Goal: Find specific page/section: Find specific page/section

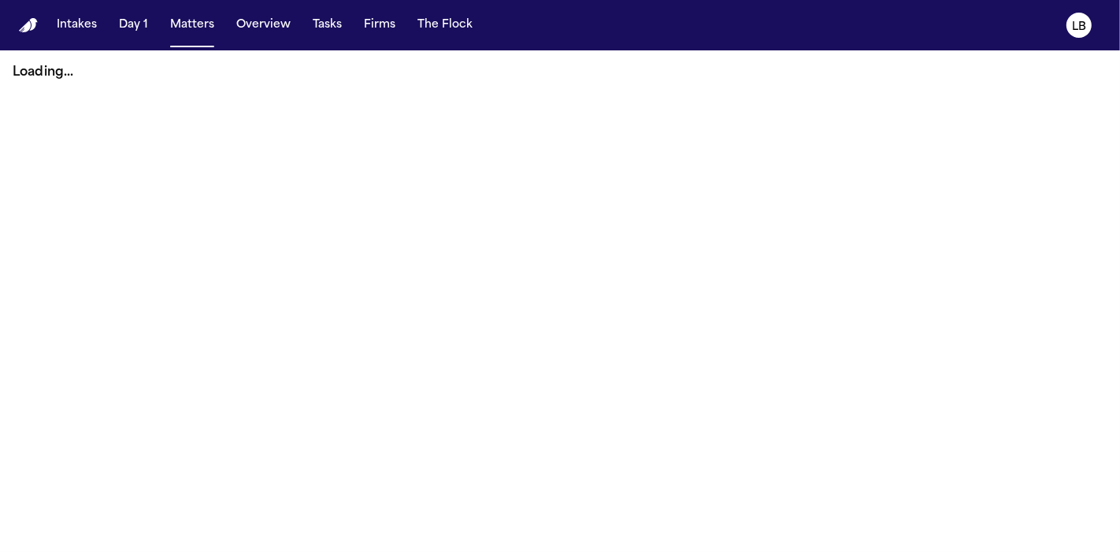
click at [213, 19] on span "button" at bounding box center [192, 25] width 57 height 35
click at [183, 35] on span "button" at bounding box center [192, 25] width 57 height 35
click at [13, 305] on main "Loading..." at bounding box center [560, 300] width 1120 height 501
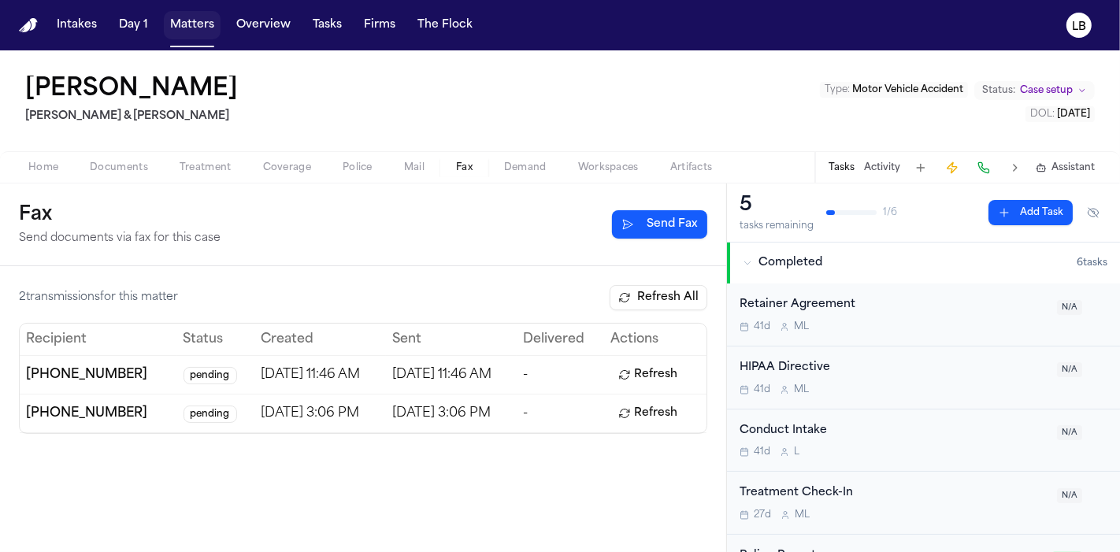
click at [188, 14] on span "button" at bounding box center [192, 25] width 57 height 35
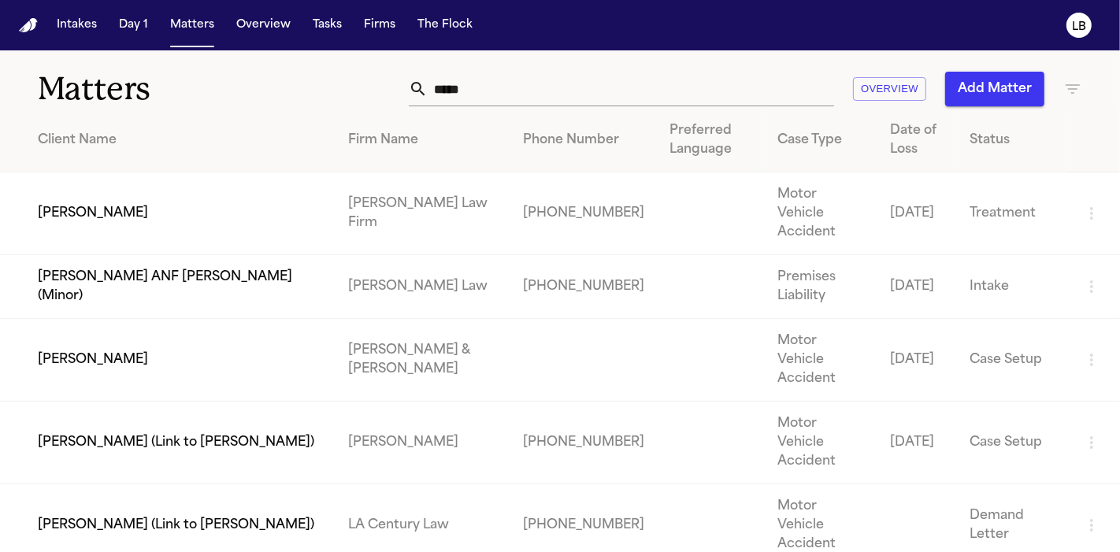
click at [502, 75] on input "*****" at bounding box center [630, 89] width 406 height 35
click at [504, 78] on input "****" at bounding box center [630, 89] width 406 height 35
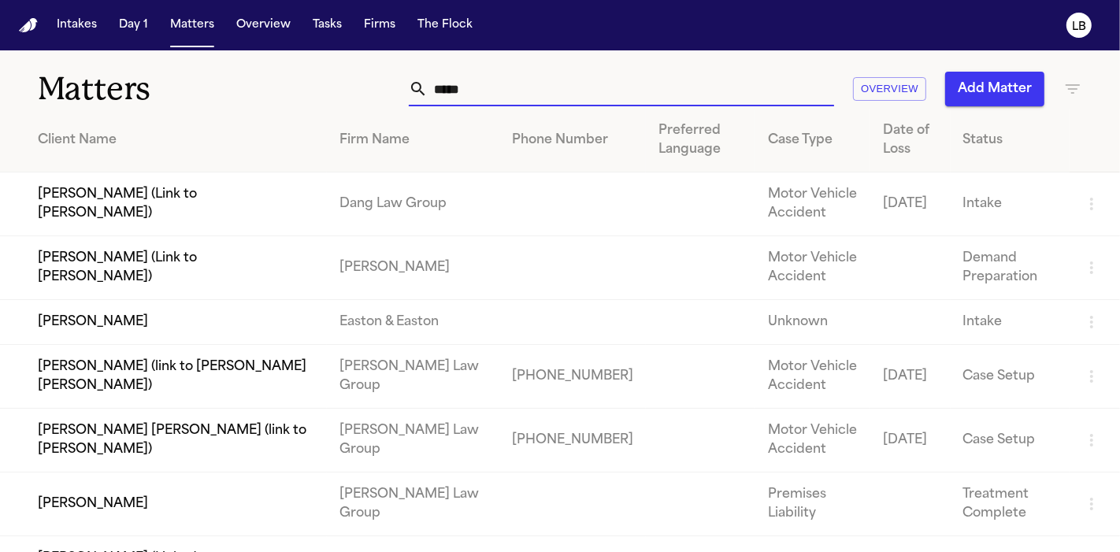
click at [486, 82] on input "****" at bounding box center [630, 89] width 406 height 35
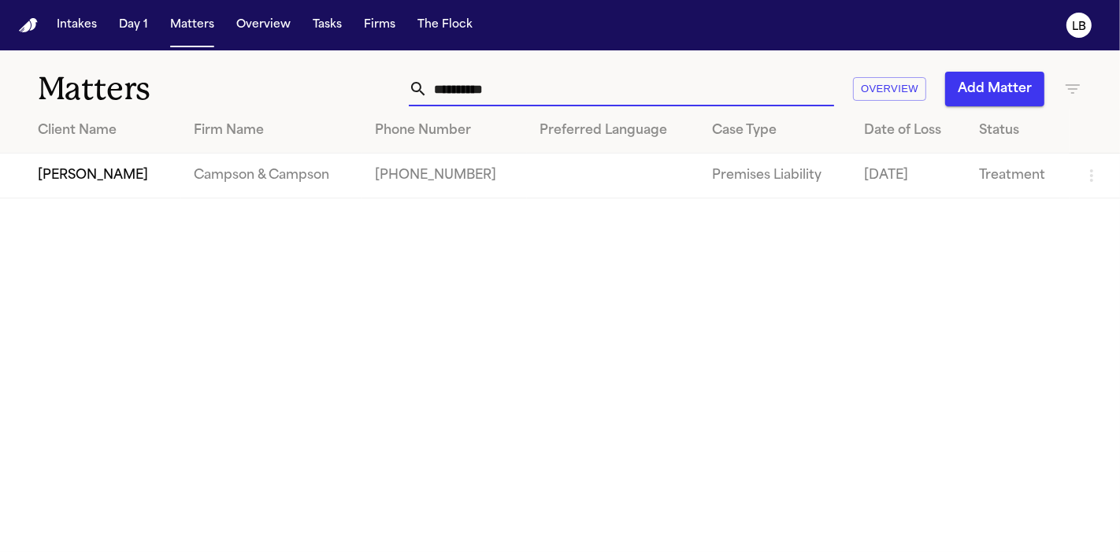
type input "**********"
click at [150, 182] on td "[PERSON_NAME]" at bounding box center [90, 176] width 181 height 45
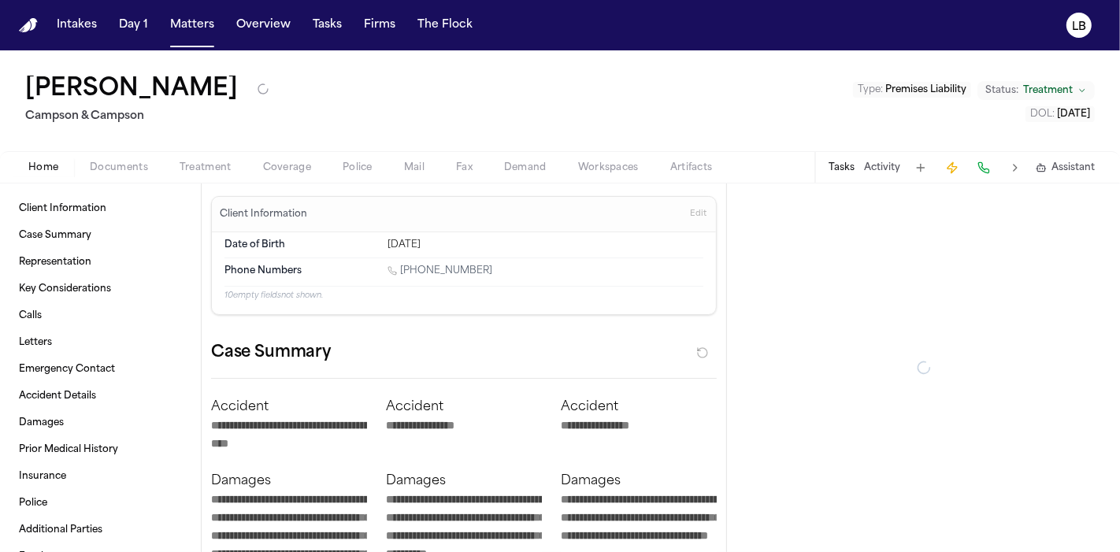
type textarea "*"
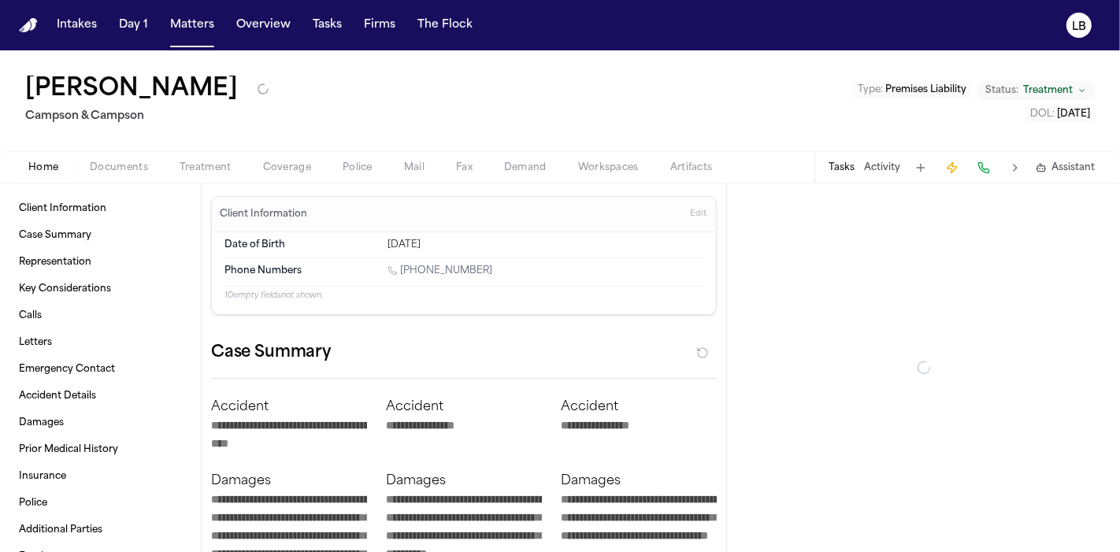
type textarea "*"
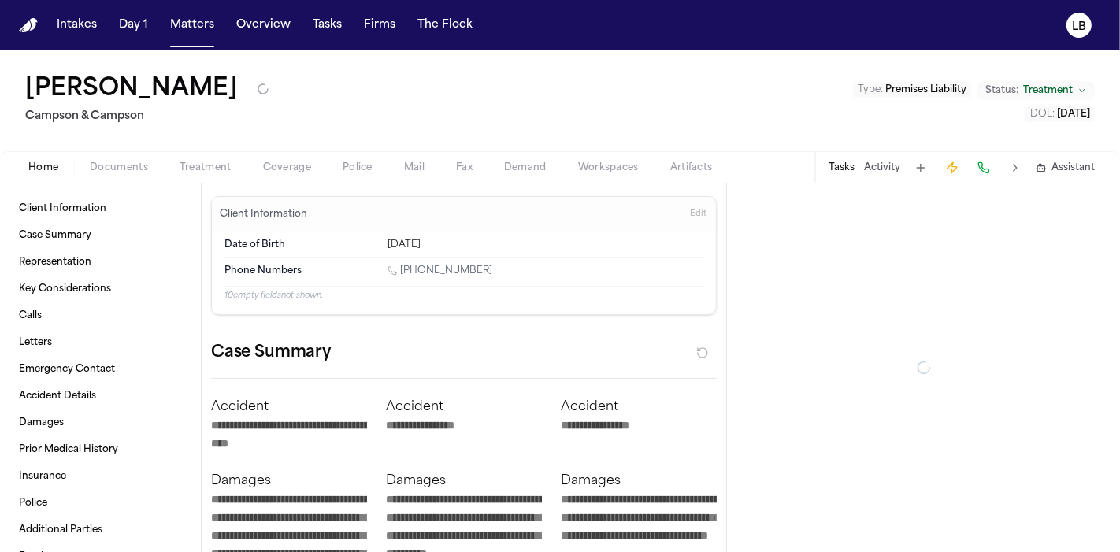
type textarea "*"
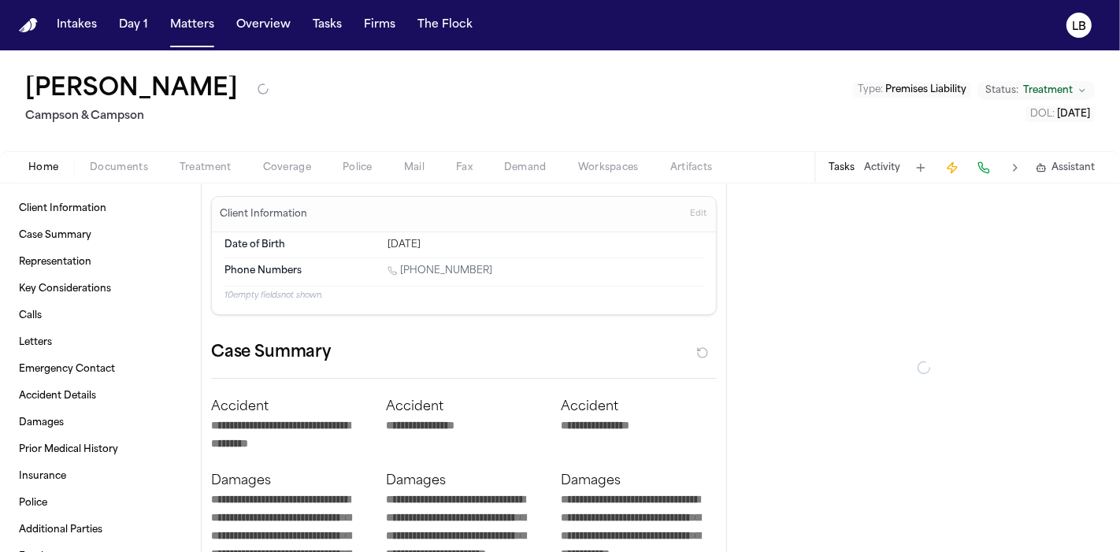
type textarea "*"
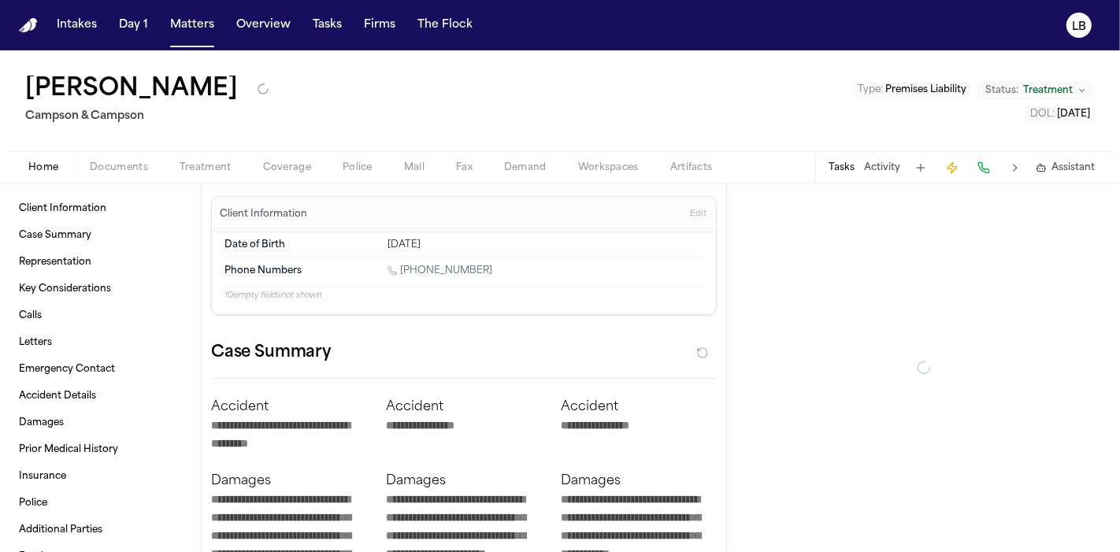
type textarea "*"
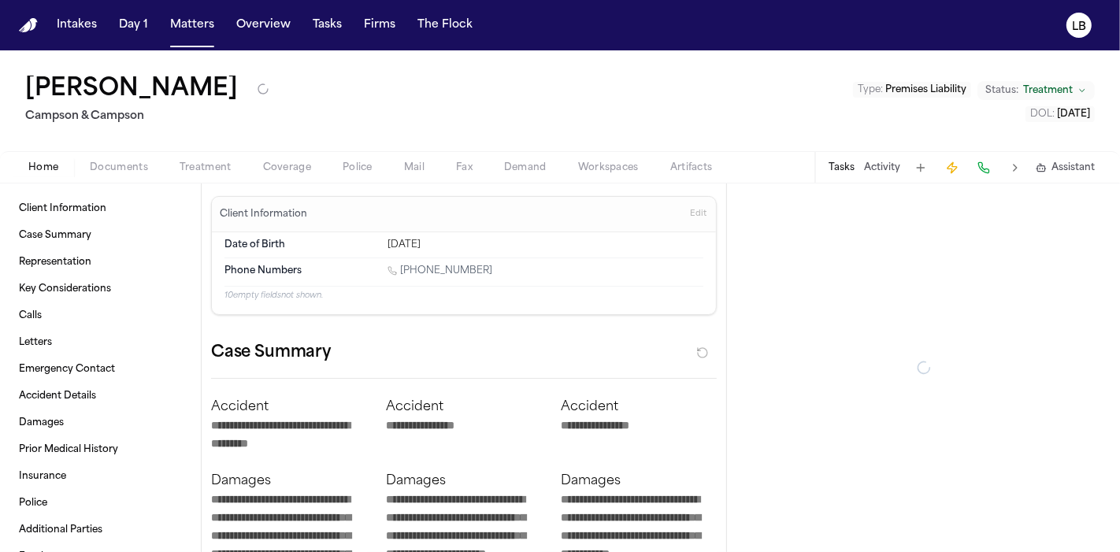
type textarea "*"
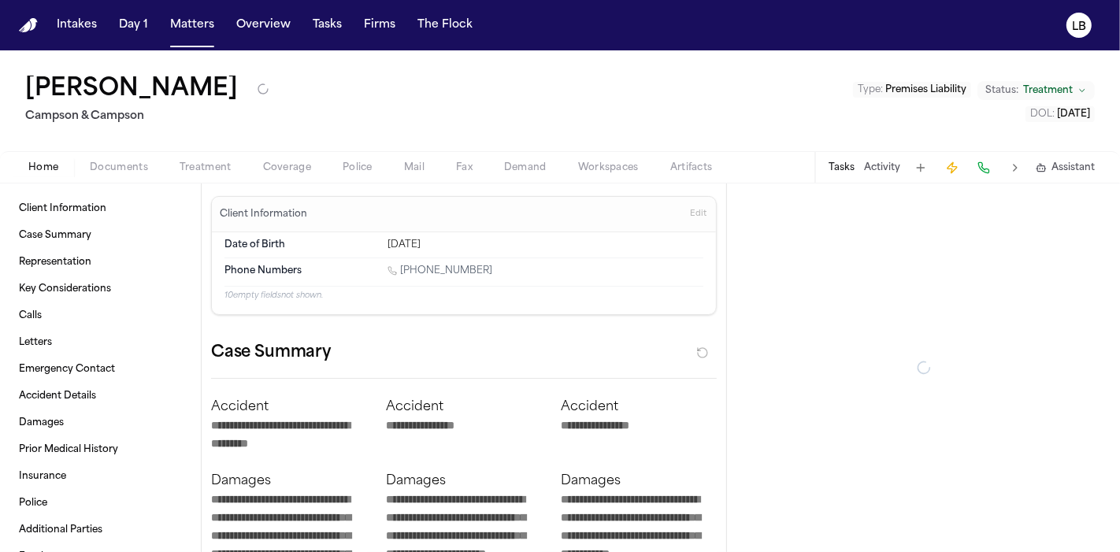
type textarea "*"
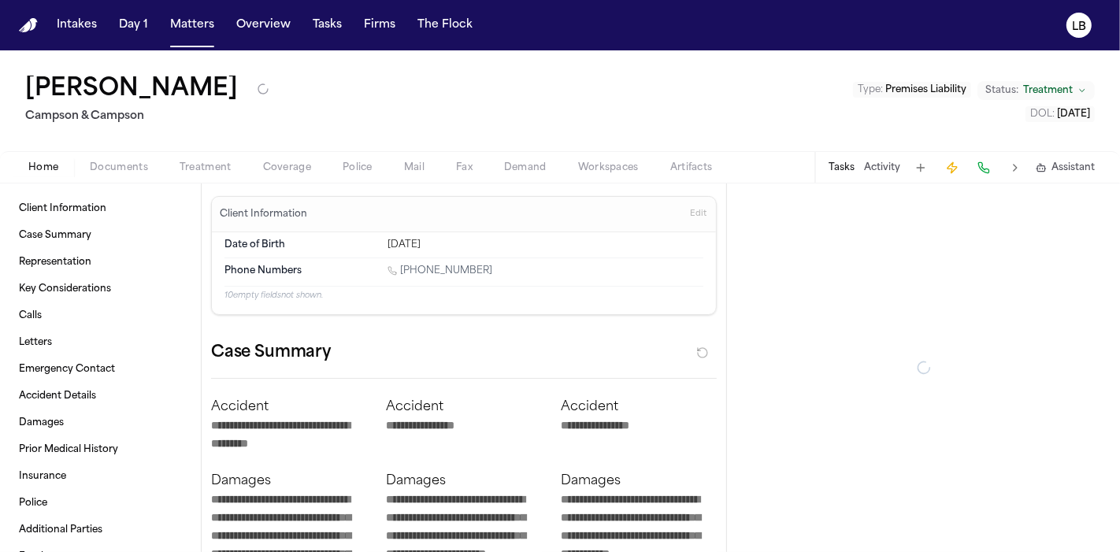
type textarea "*"
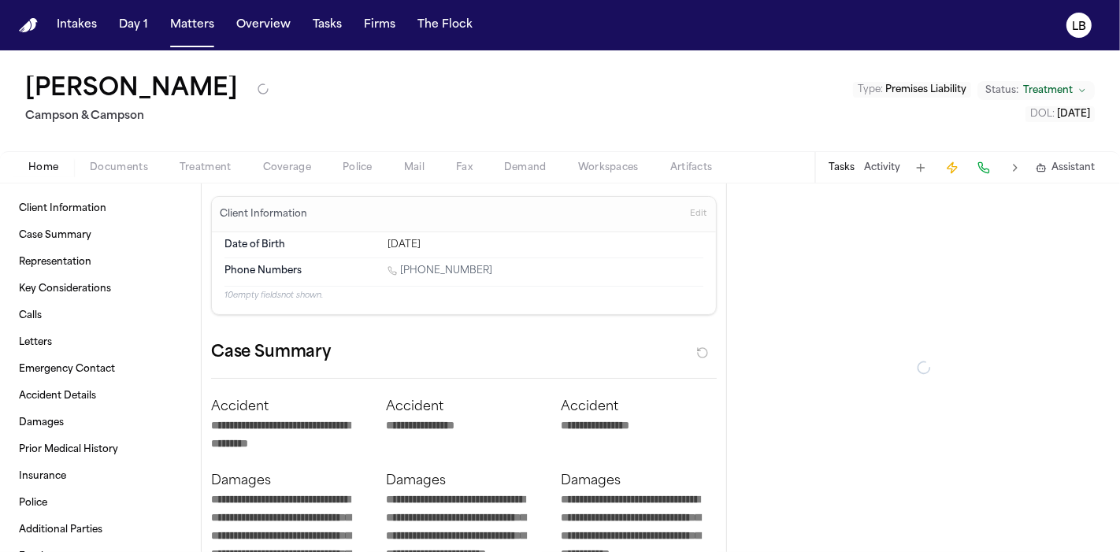
type textarea "*"
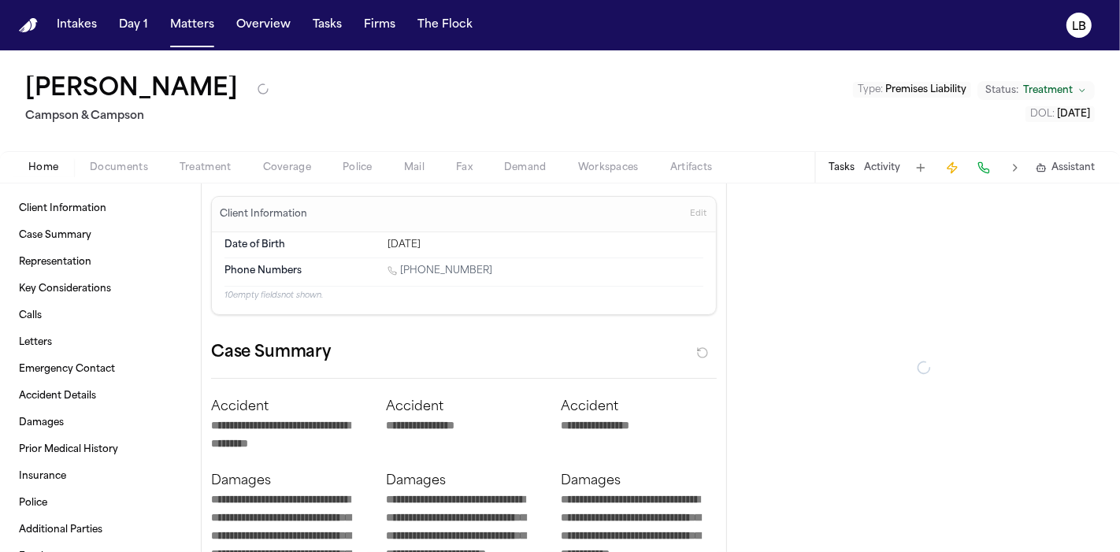
type textarea "*"
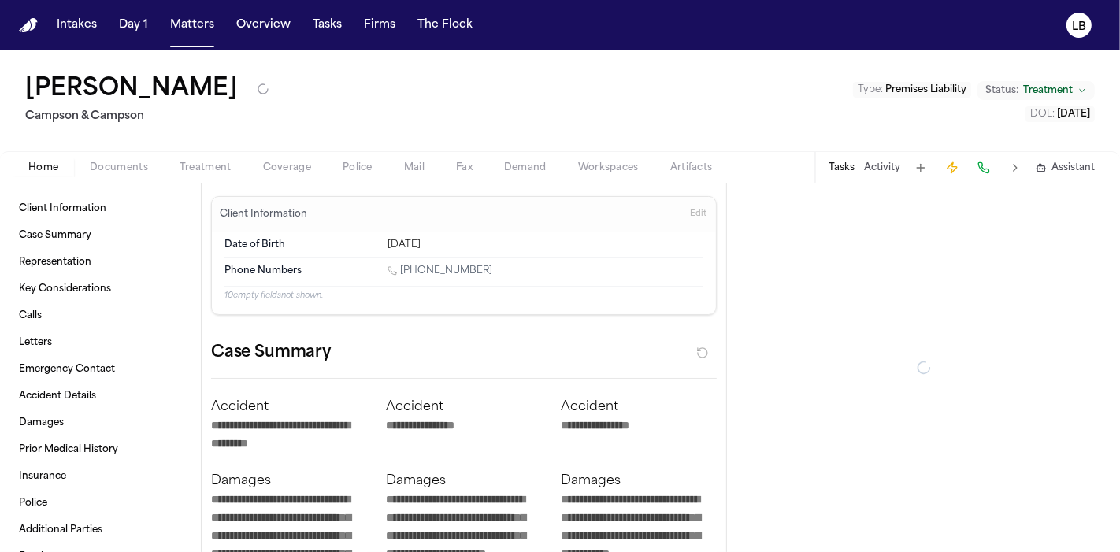
type textarea "*"
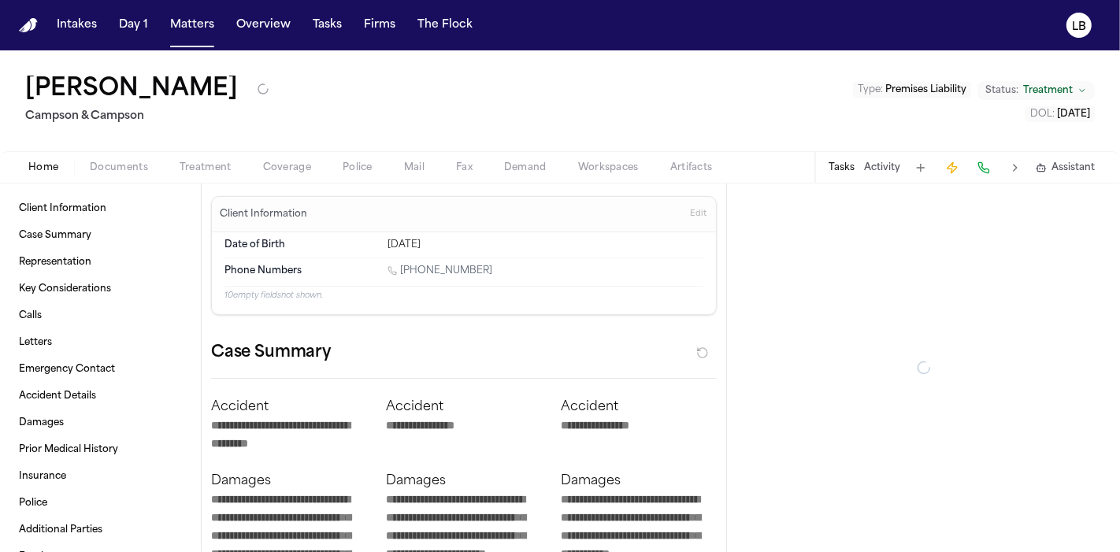
type textarea "*"
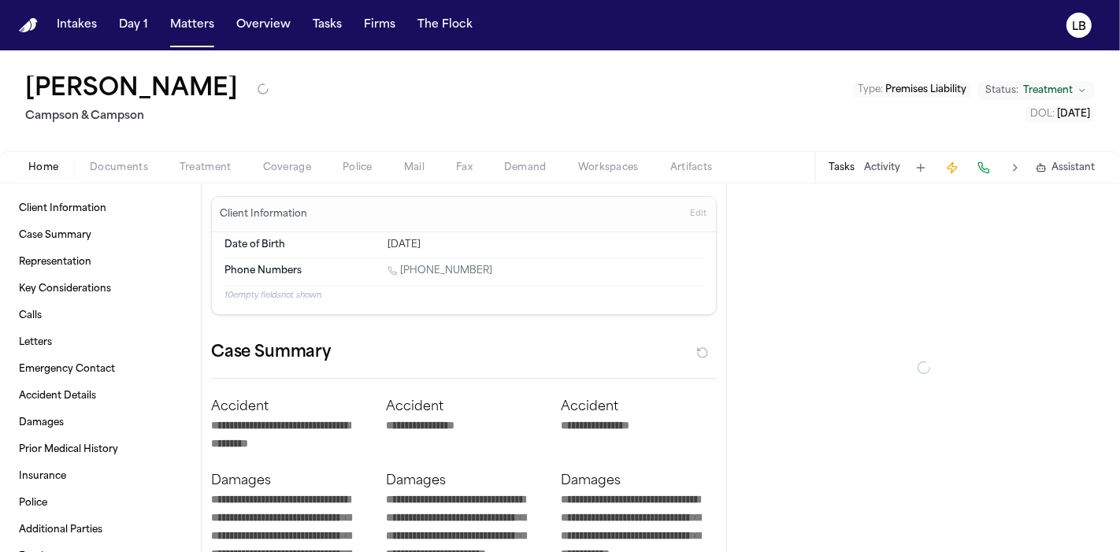
type textarea "*"
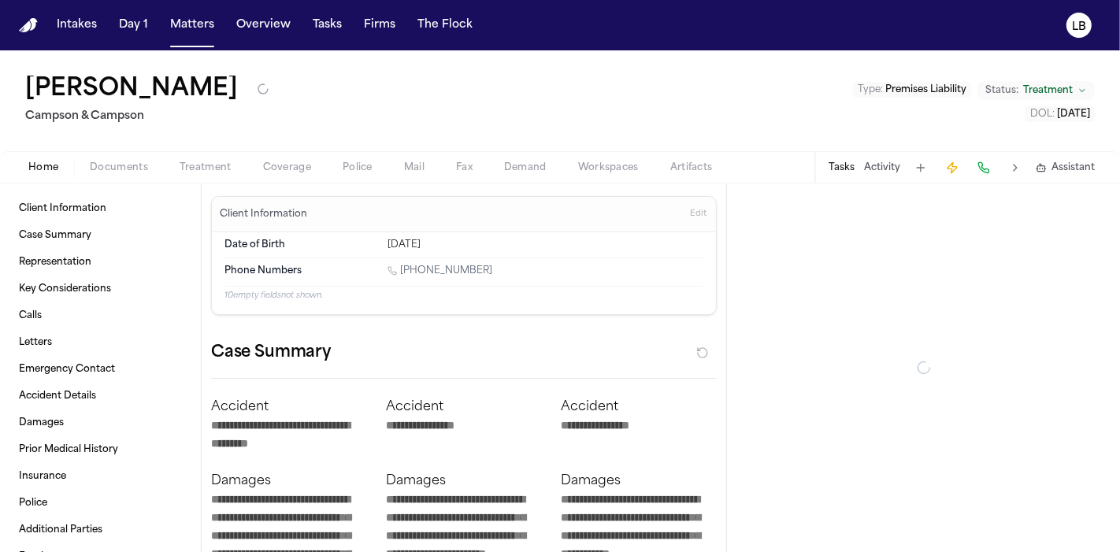
type textarea "*"
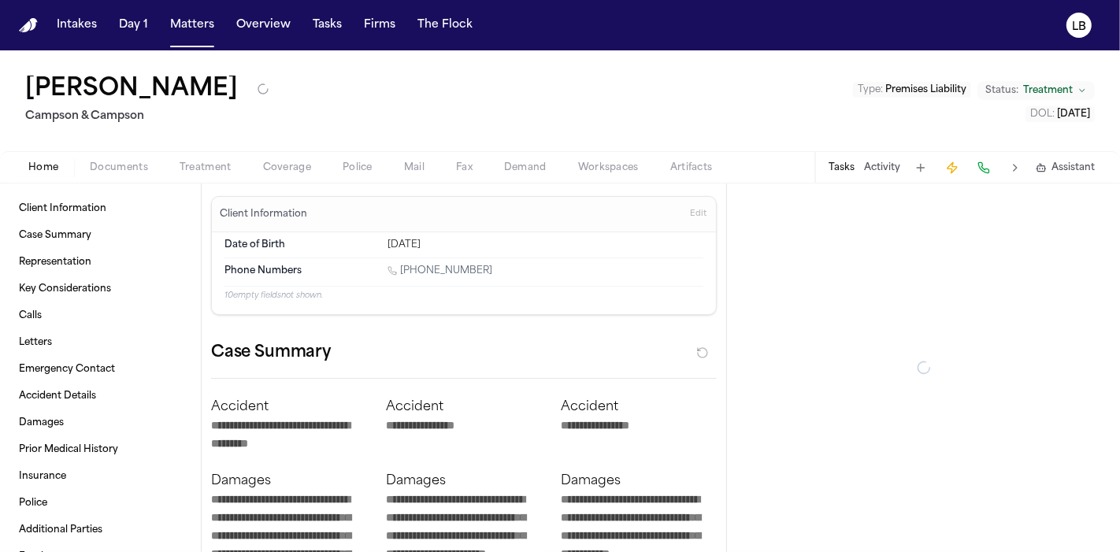
type textarea "*"
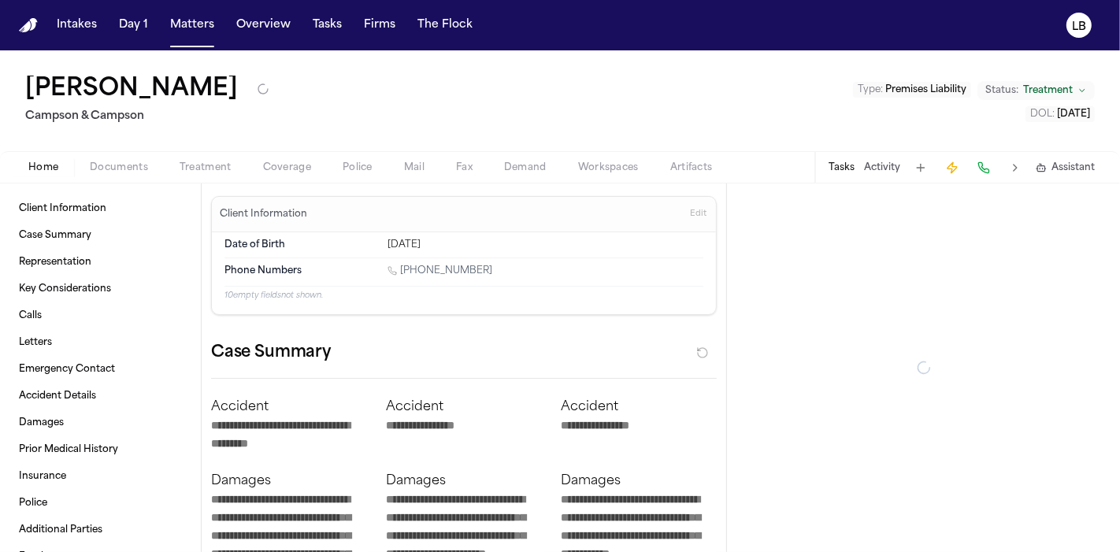
type textarea "*"
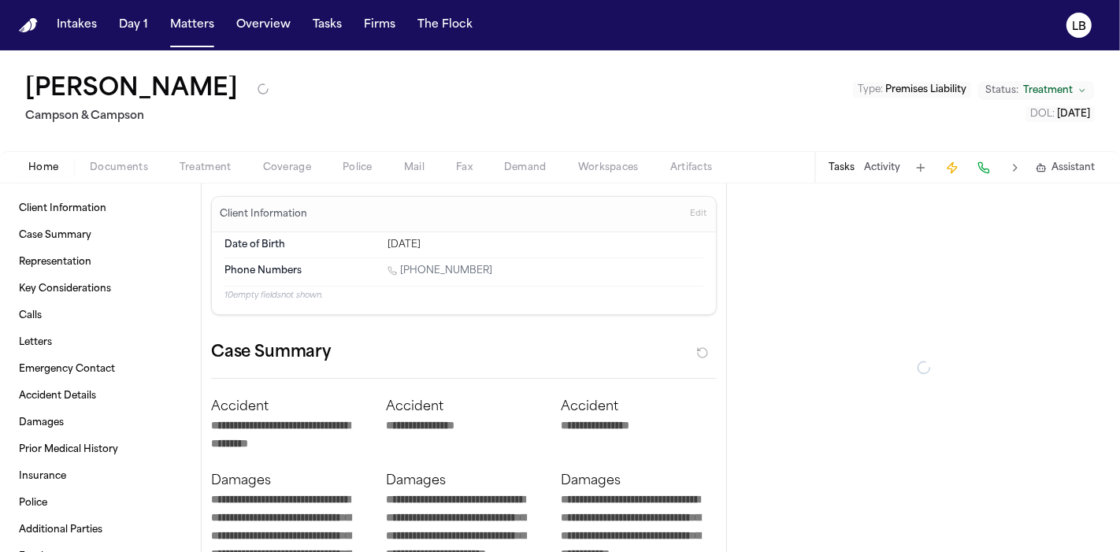
type textarea "*"
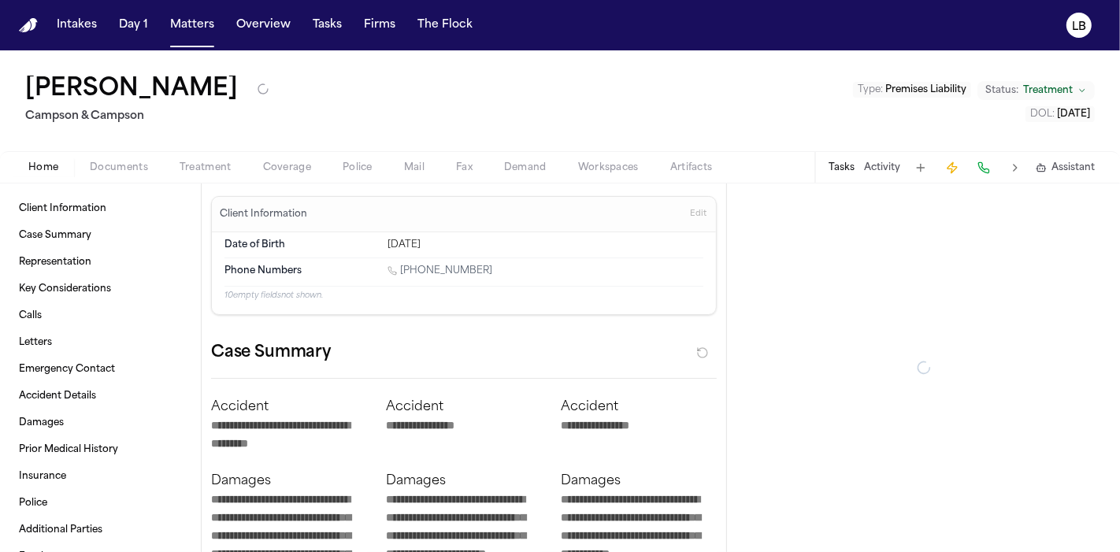
type textarea "*"
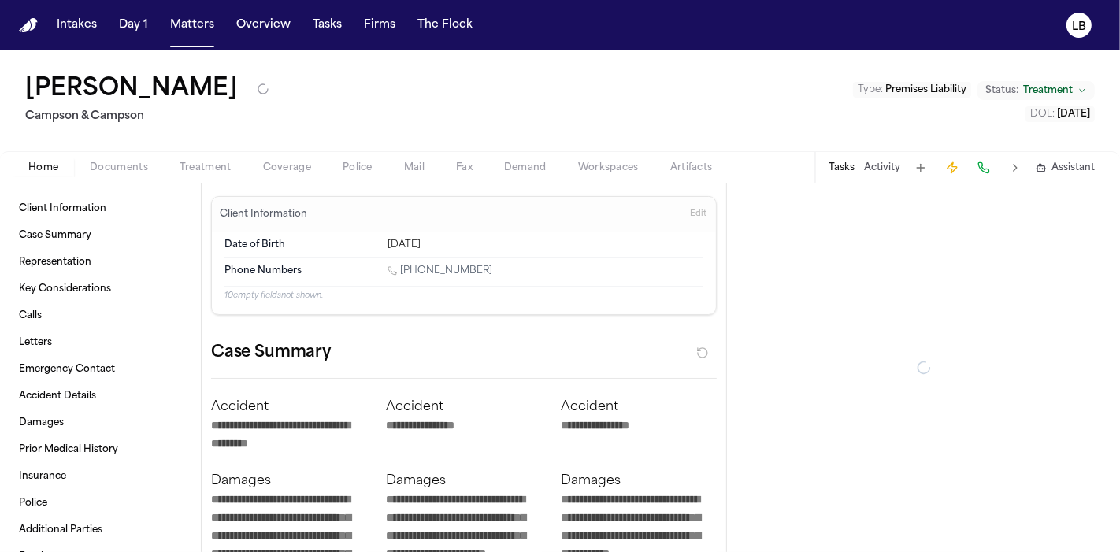
type textarea "*"
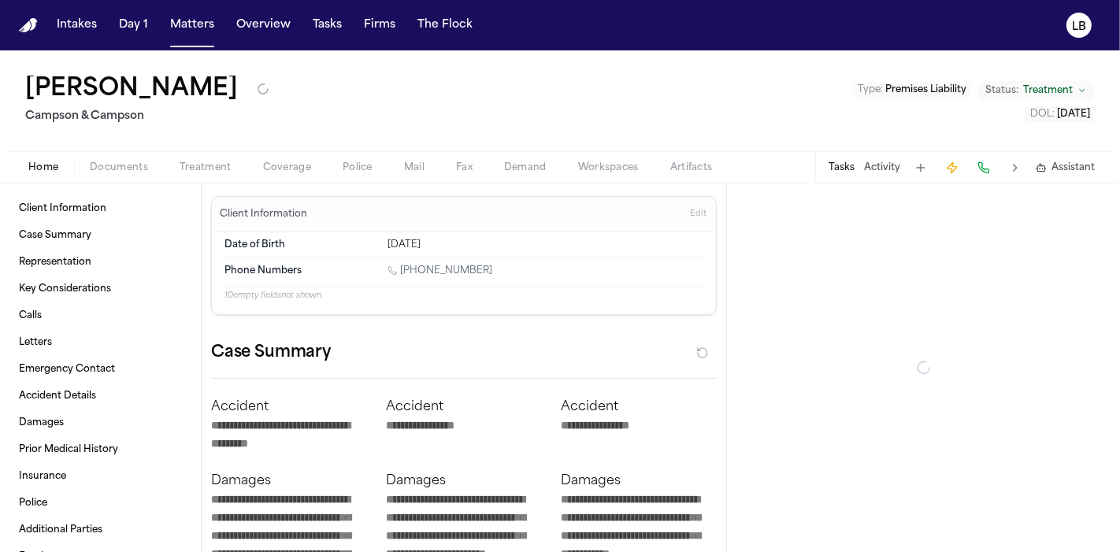
type textarea "*"
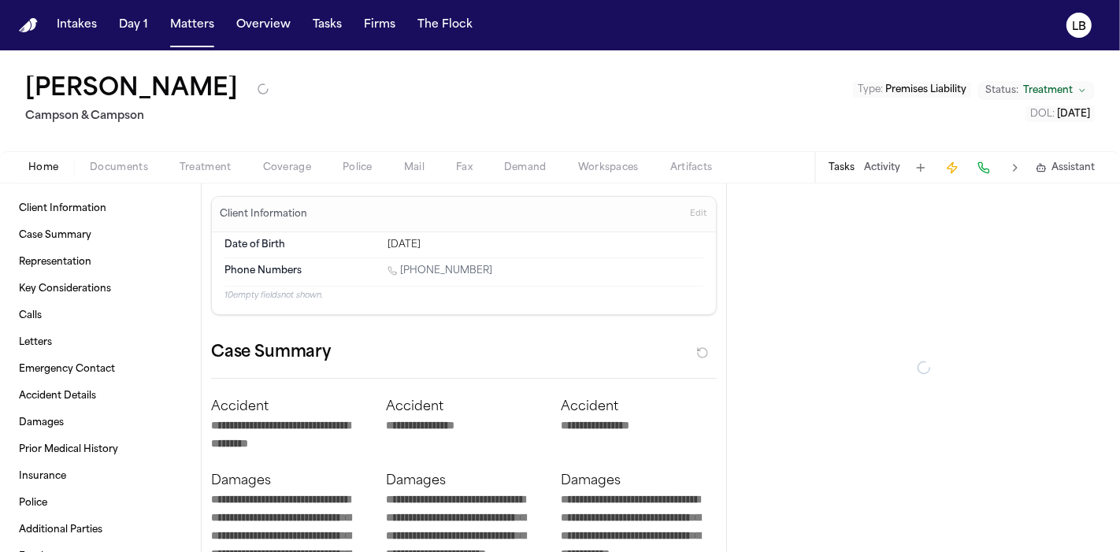
type textarea "*"
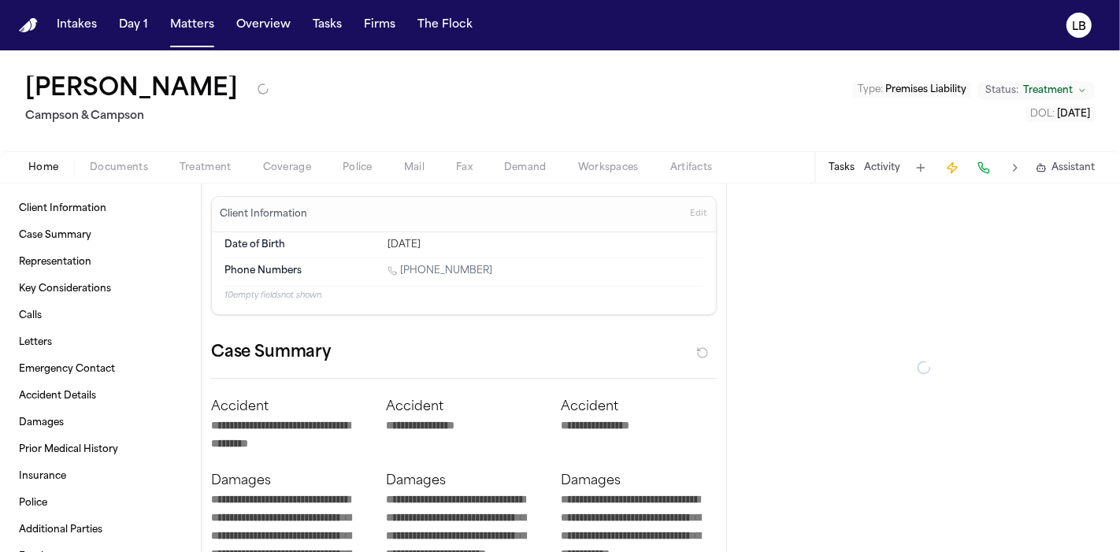
type textarea "*"
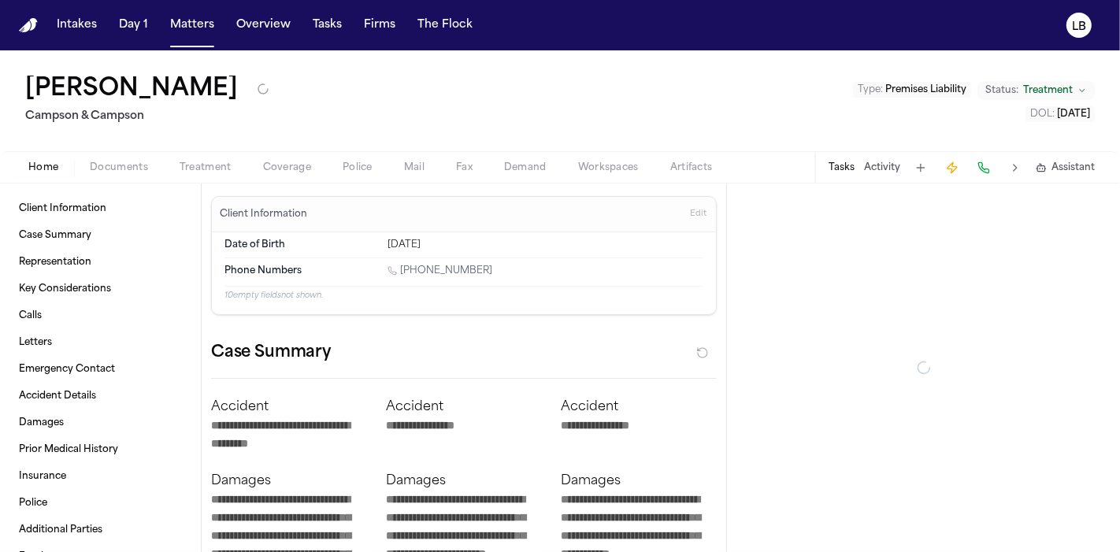
type textarea "*"
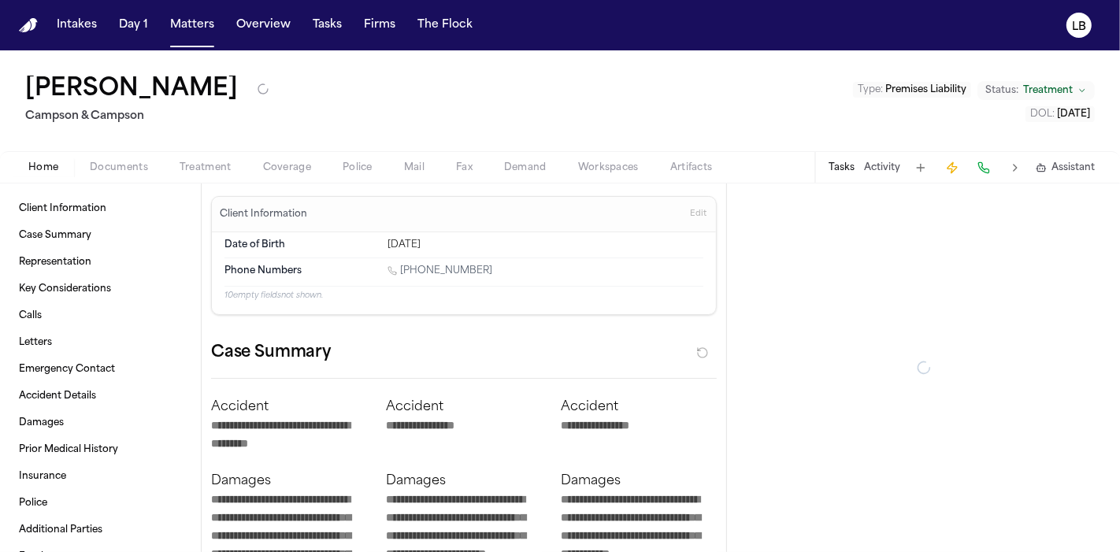
type textarea "*"
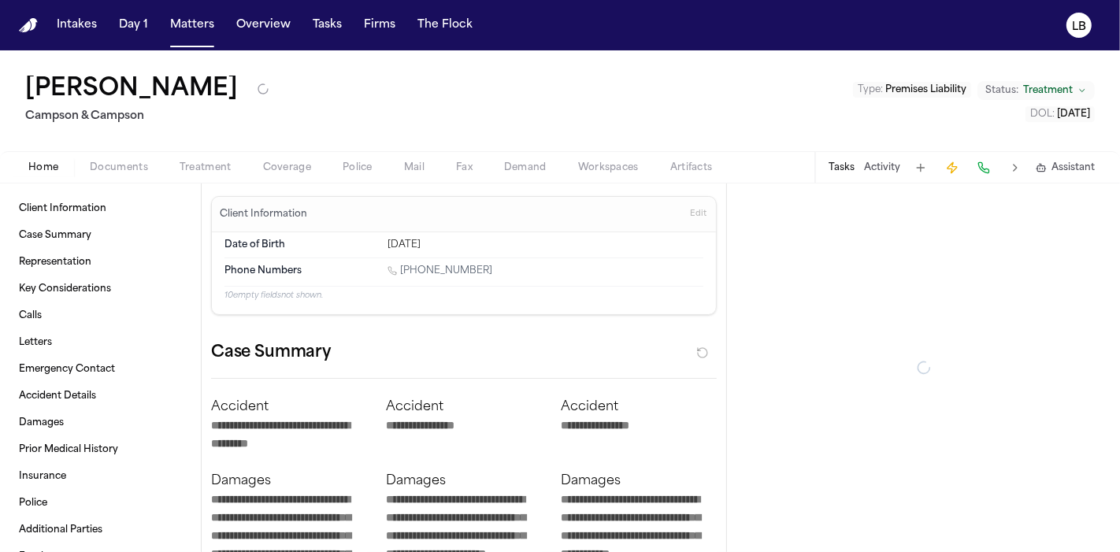
type textarea "*"
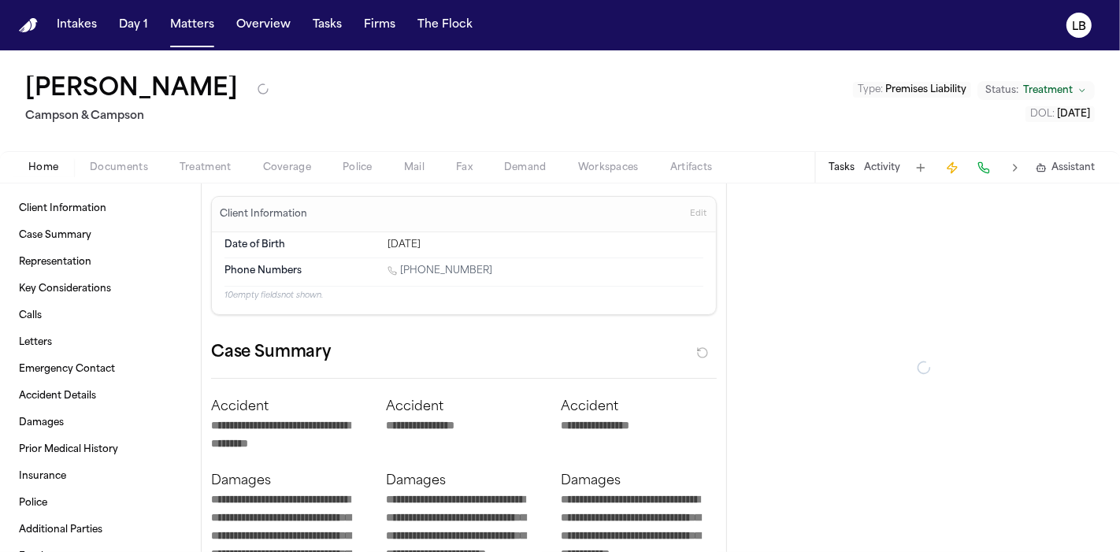
type textarea "*"
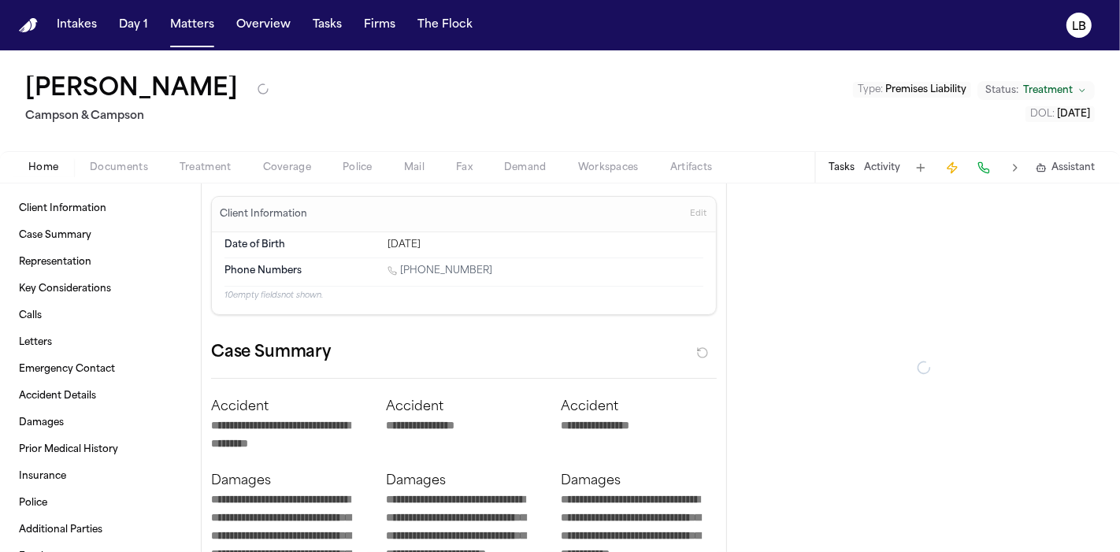
type textarea "*"
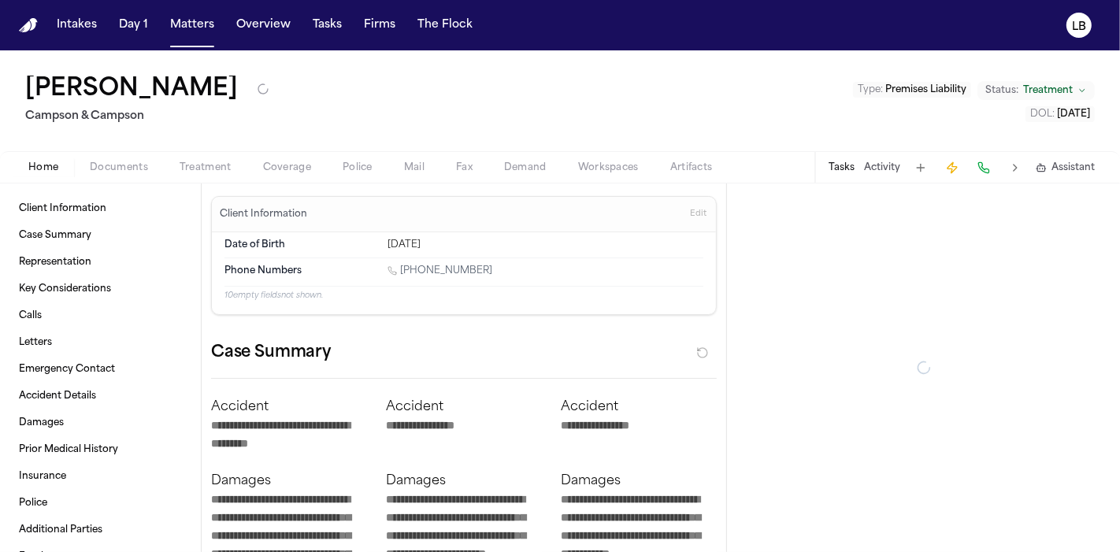
type textarea "*"
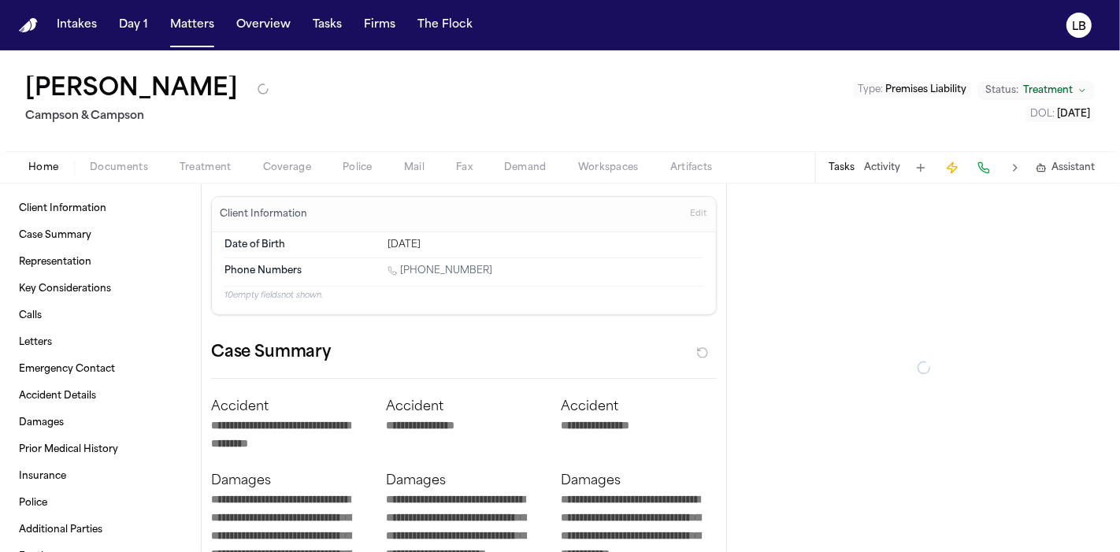
type textarea "*"
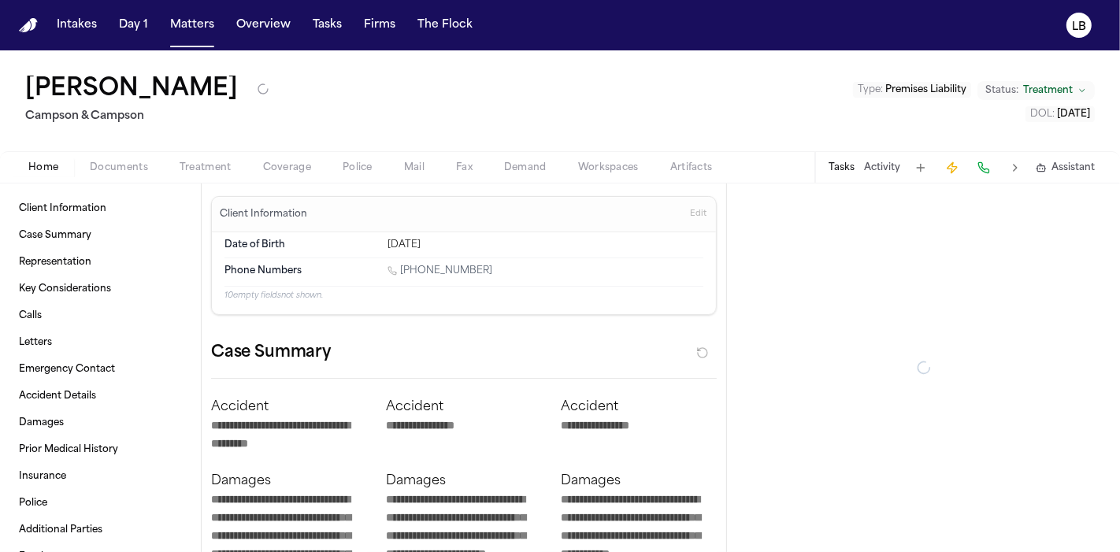
type textarea "*"
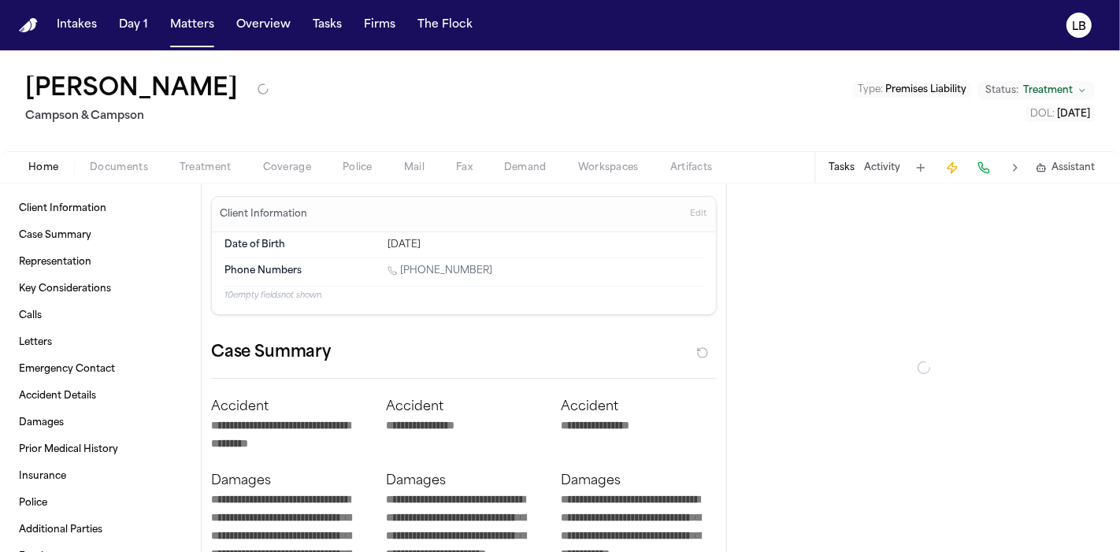
type textarea "*"
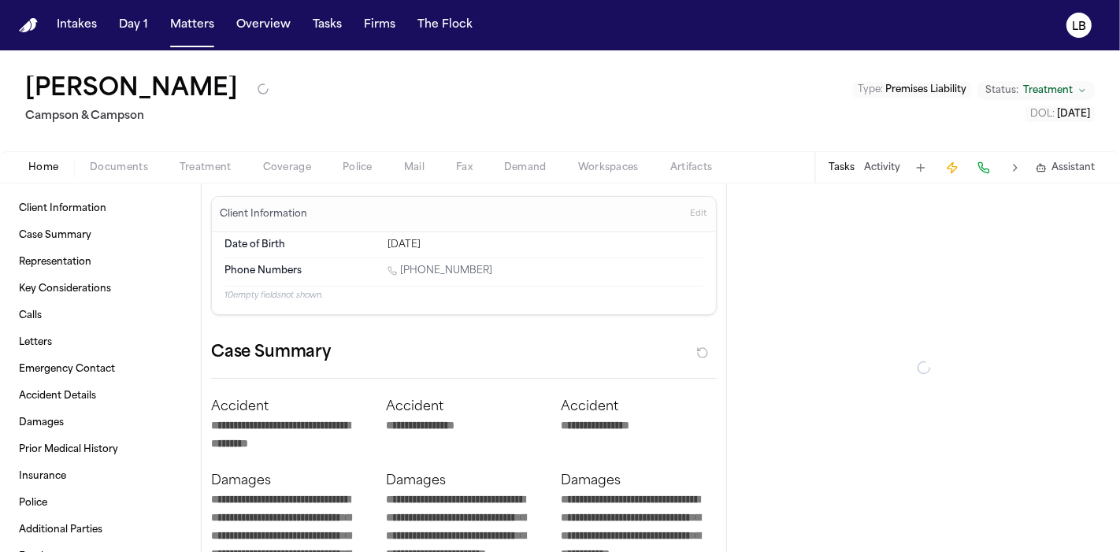
type textarea "*"
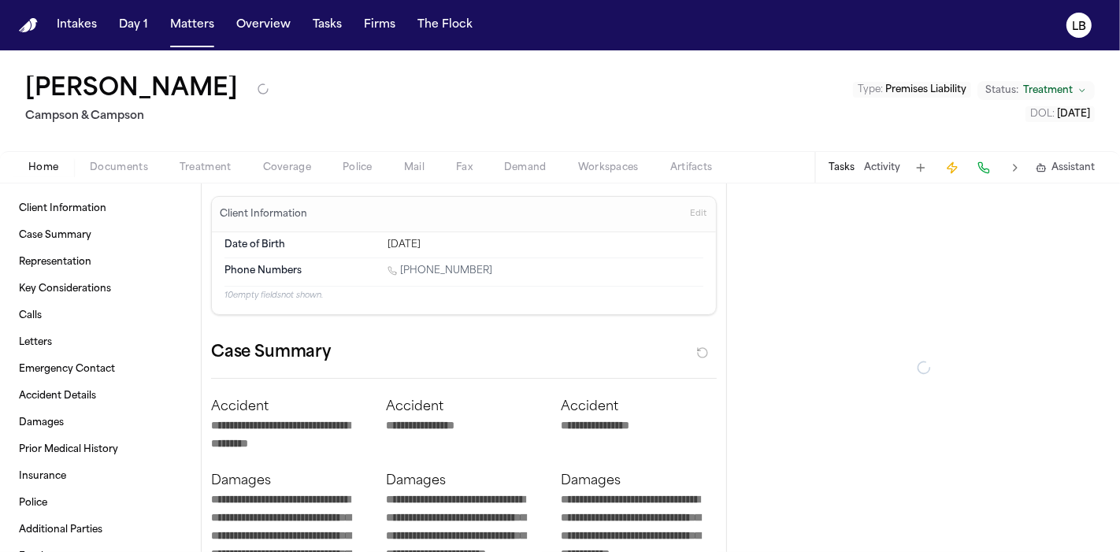
type textarea "*"
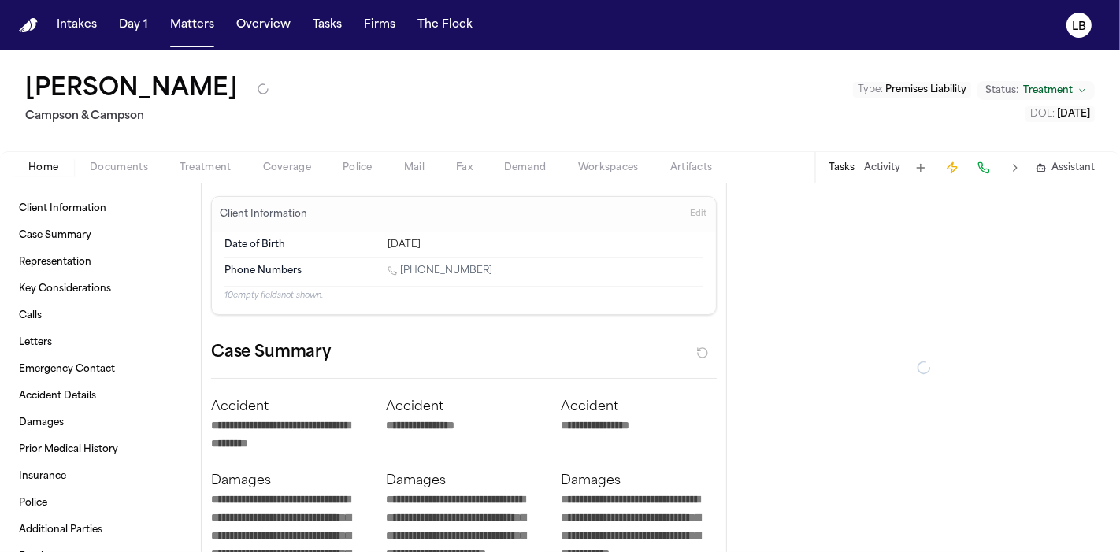
type textarea "*"
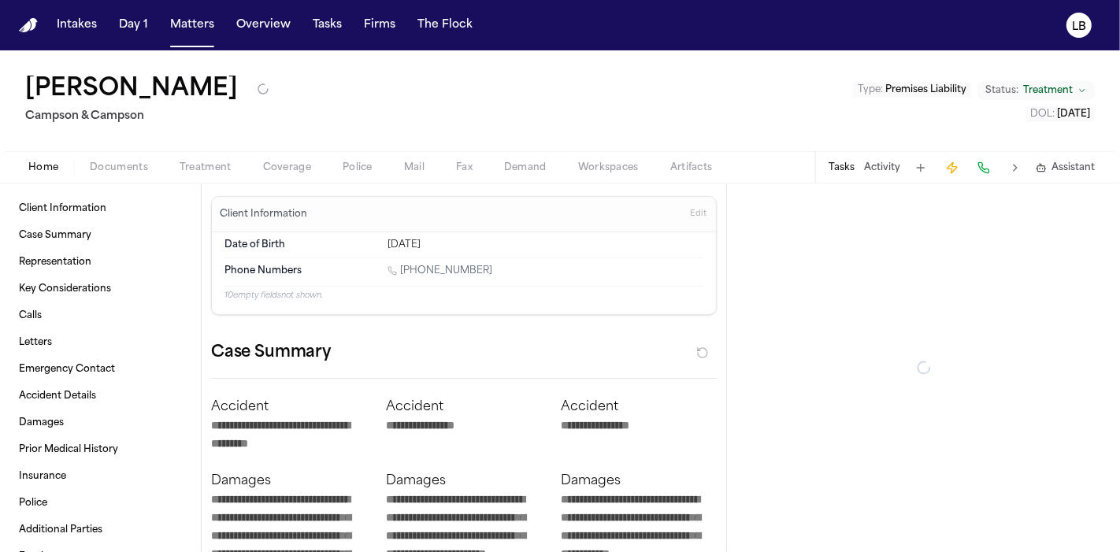
type textarea "*"
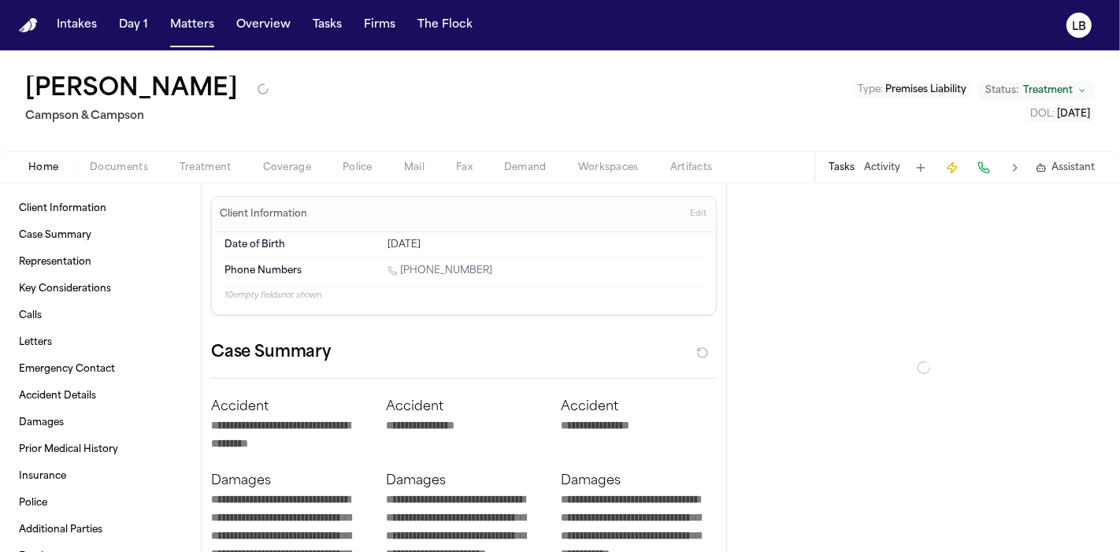
type textarea "*"
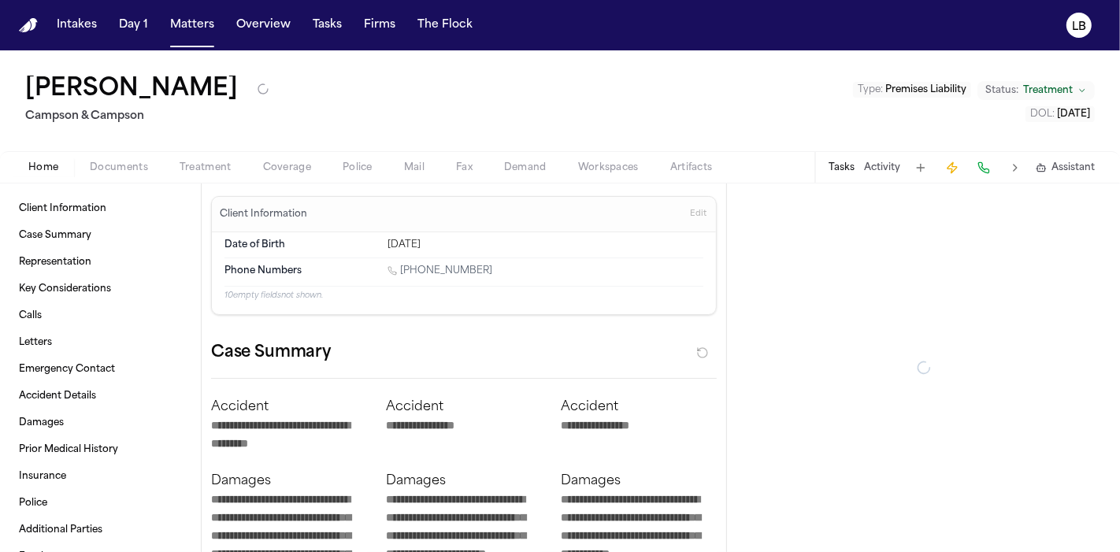
type textarea "*"
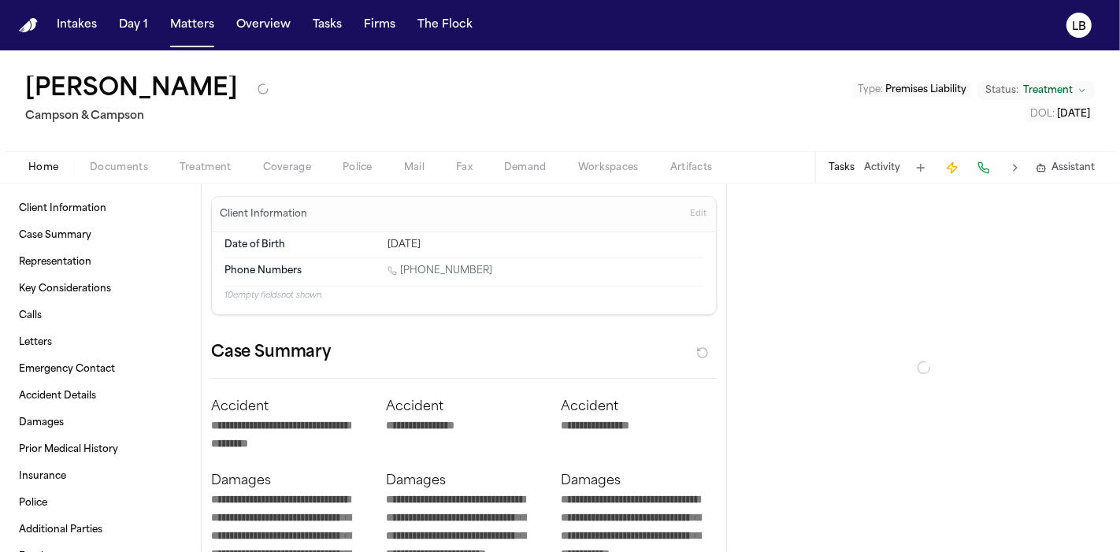
type textarea "*"
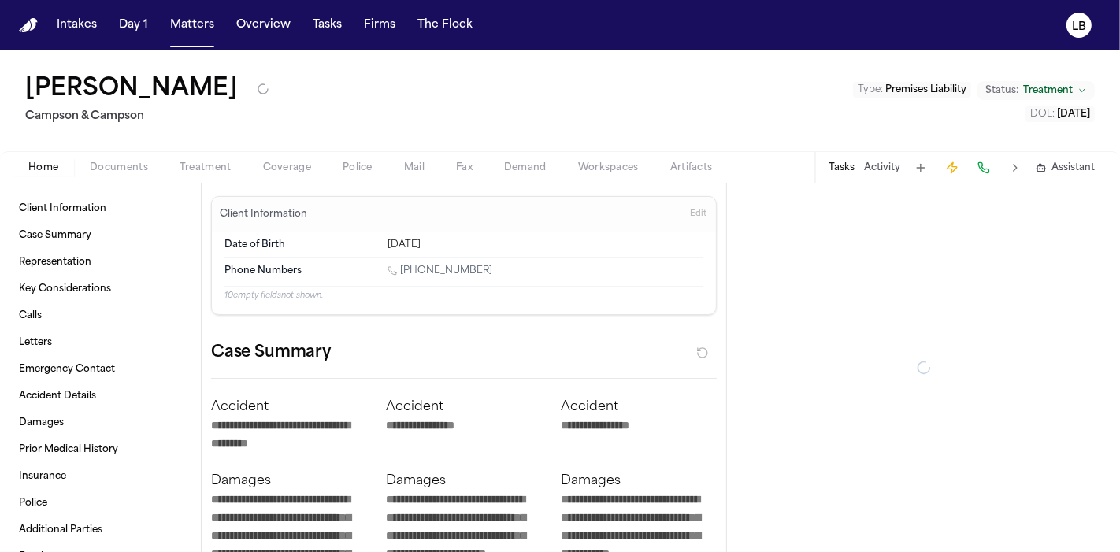
type textarea "*"
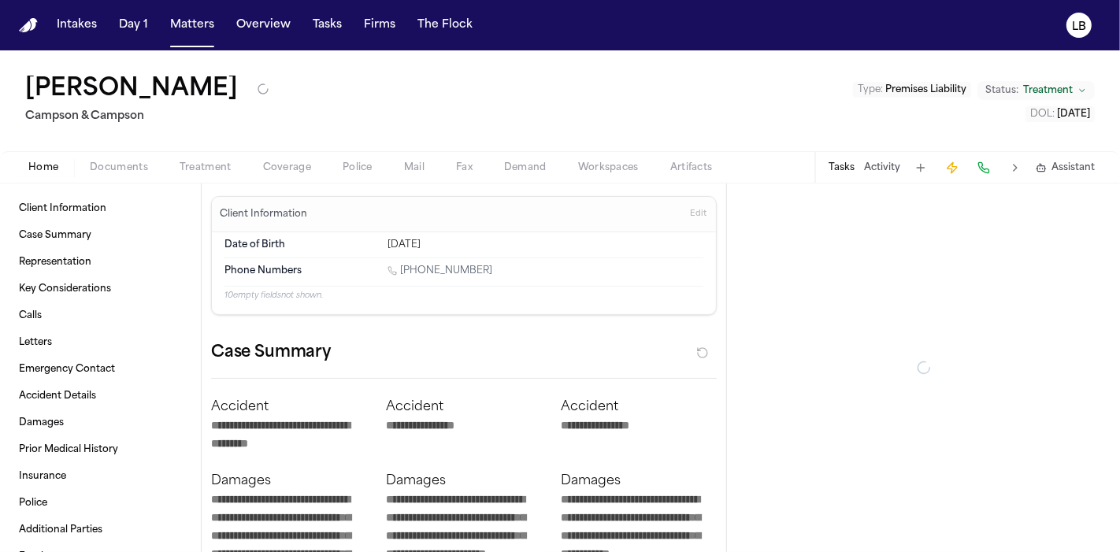
type textarea "*"
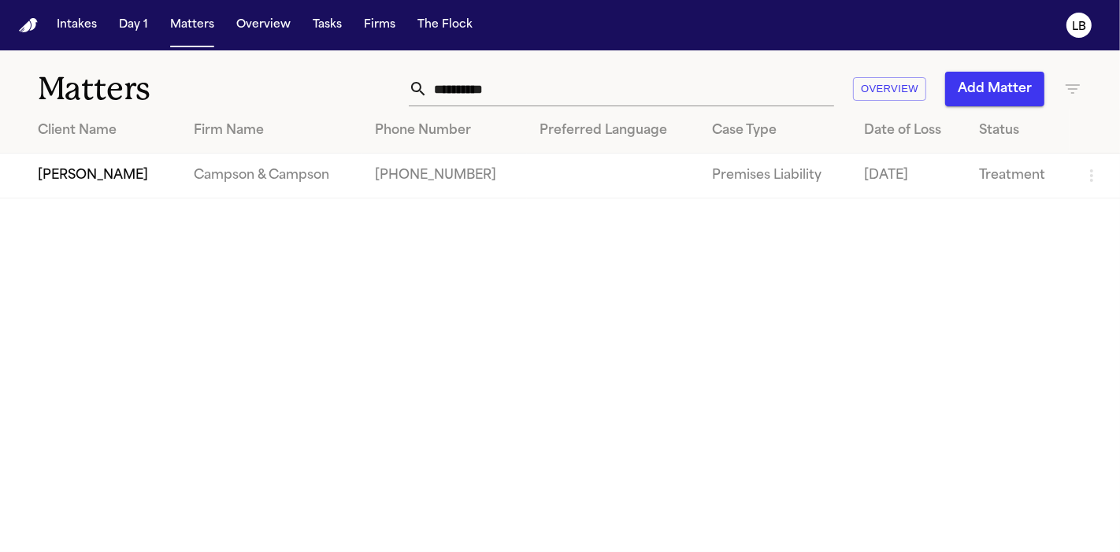
click at [514, 80] on input "**********" at bounding box center [630, 89] width 406 height 35
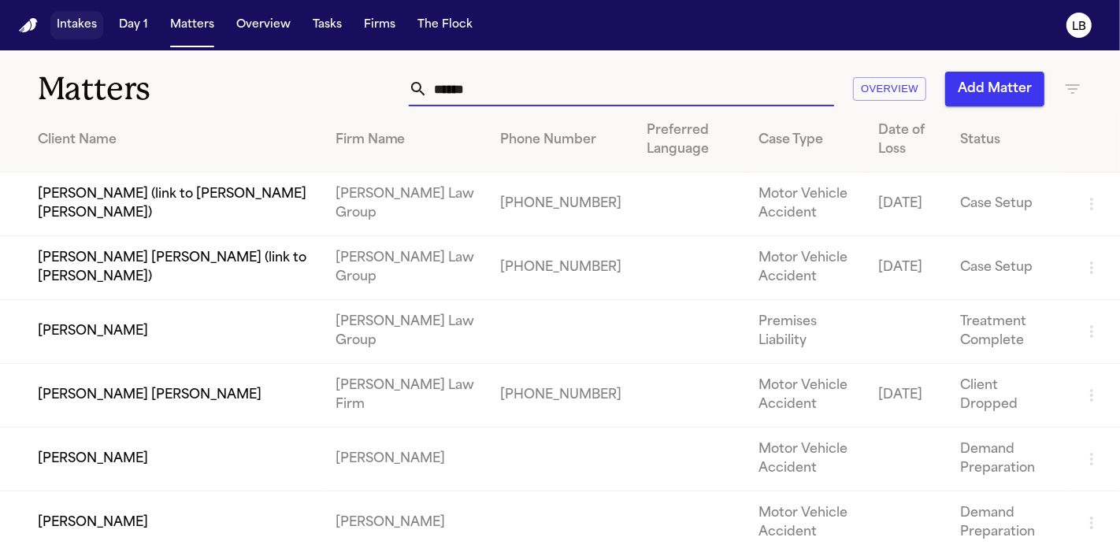
click at [63, 14] on span "button" at bounding box center [76, 25] width 53 height 35
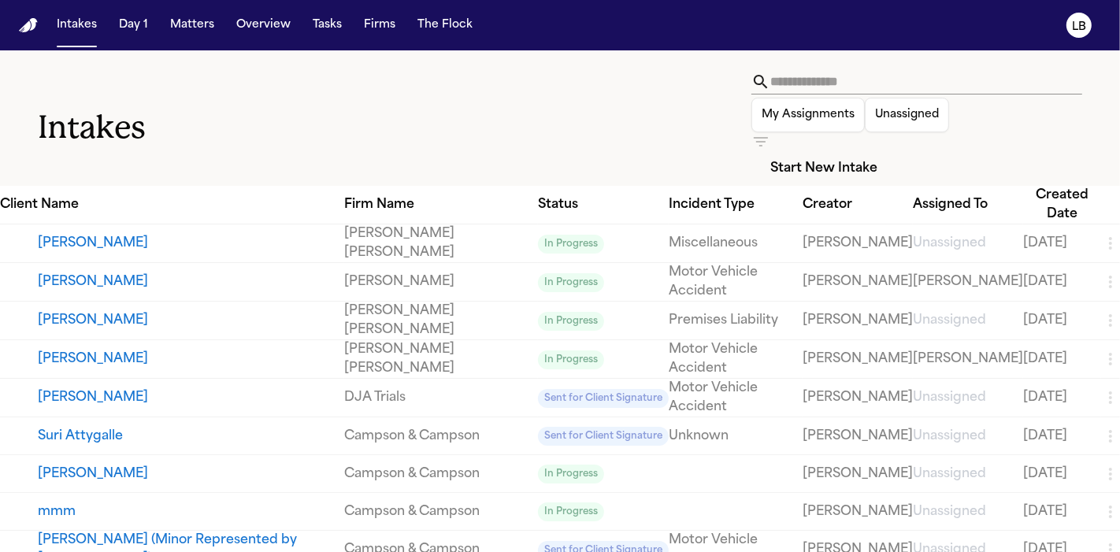
click at [770, 83] on input "text" at bounding box center [926, 81] width 312 height 25
click at [751, 75] on div "My Assignments Unassigned Start New Intake" at bounding box center [916, 127] width 331 height 117
click at [770, 82] on input "text" at bounding box center [926, 81] width 312 height 25
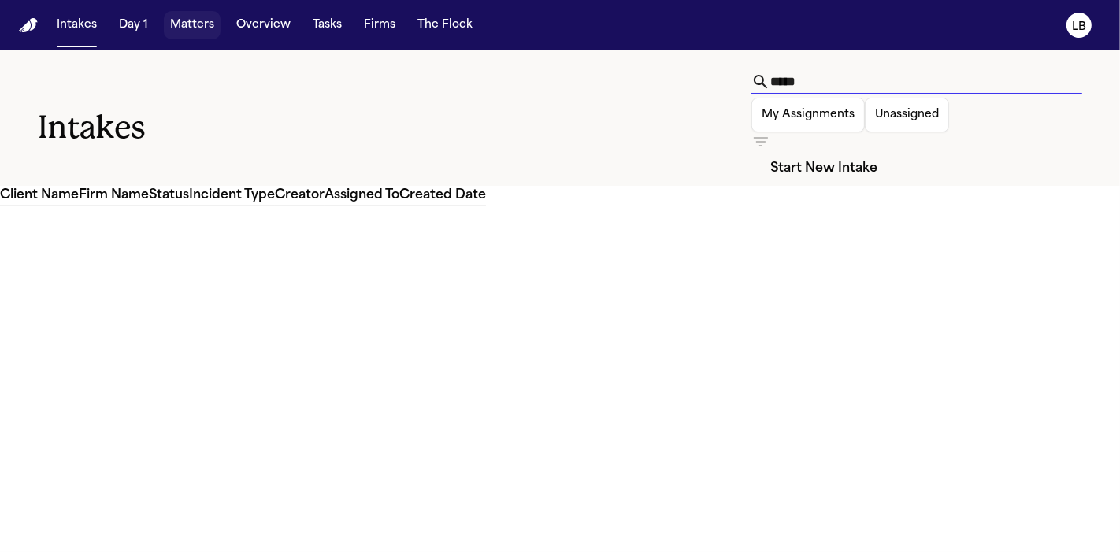
click at [193, 31] on span "button" at bounding box center [192, 25] width 57 height 35
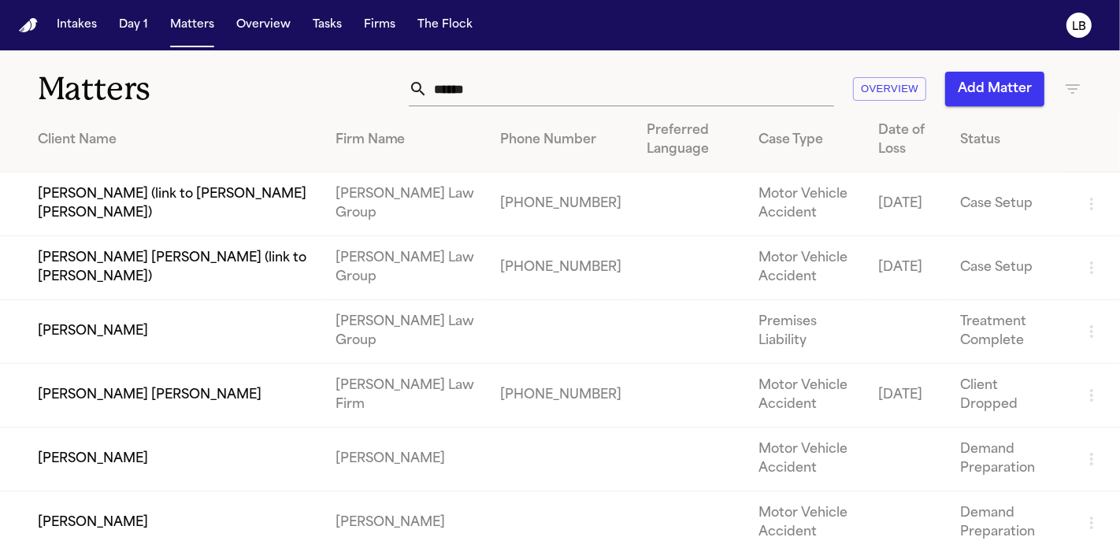
click at [524, 87] on input "******" at bounding box center [630, 89] width 406 height 35
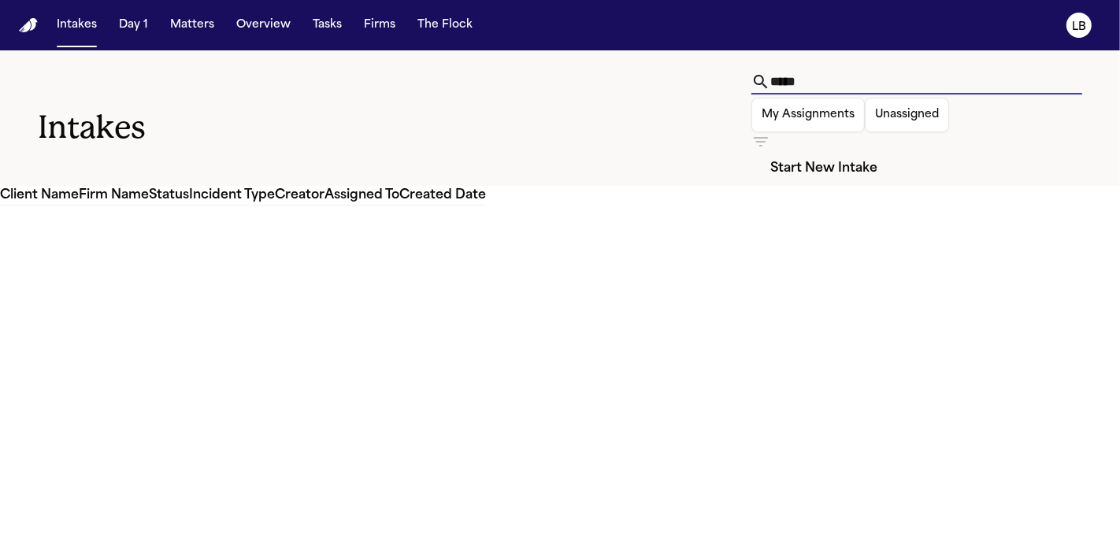
click at [770, 84] on input "*****" at bounding box center [926, 81] width 312 height 25
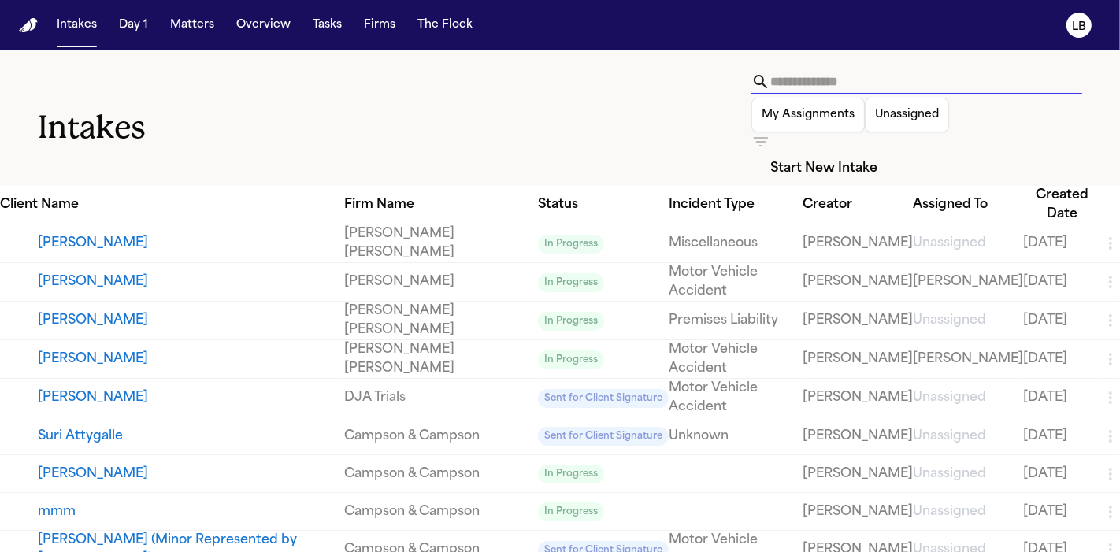
click at [770, 79] on input "text" at bounding box center [926, 81] width 312 height 25
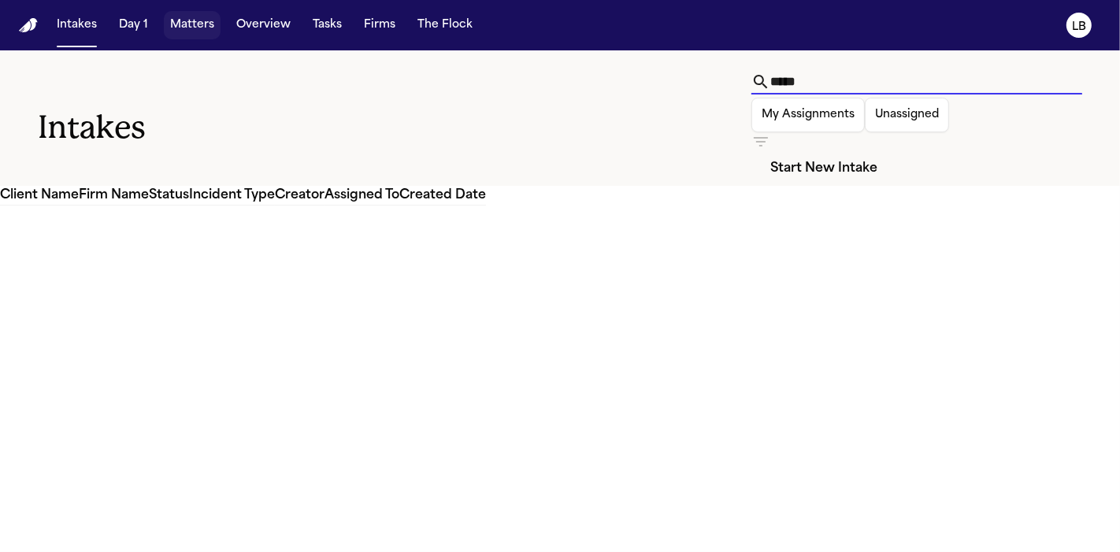
click at [179, 17] on span "button" at bounding box center [192, 25] width 57 height 35
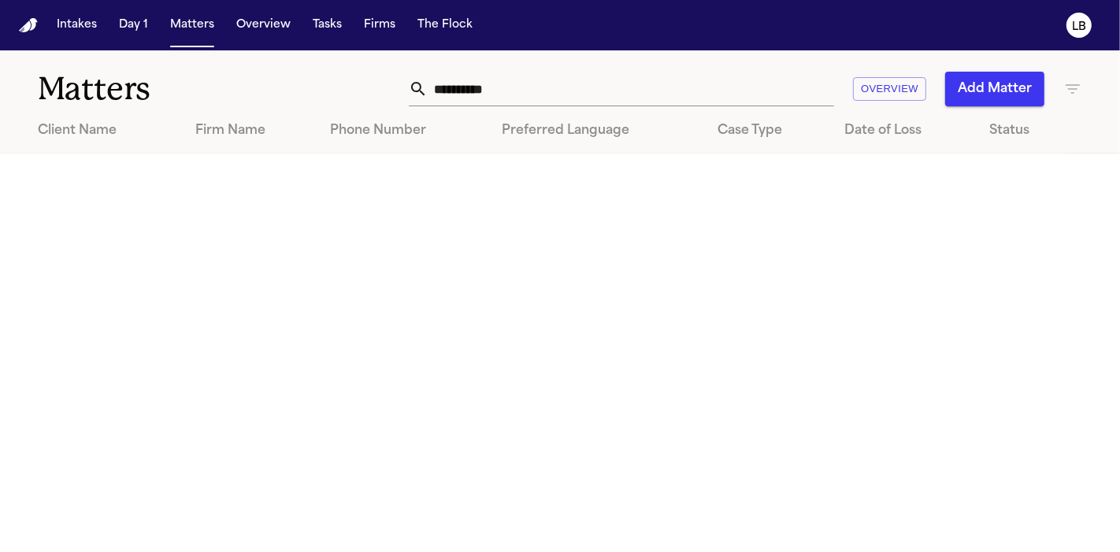
click at [472, 94] on input "**********" at bounding box center [630, 89] width 406 height 35
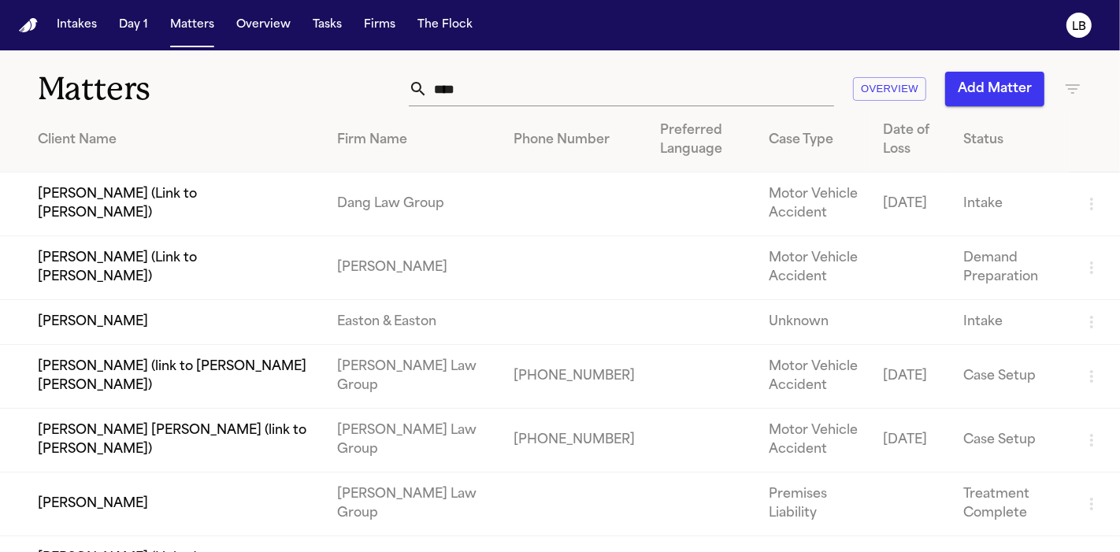
click at [0, 147] on th "Client Name" at bounding box center [162, 141] width 325 height 64
